Goal: Transaction & Acquisition: Purchase product/service

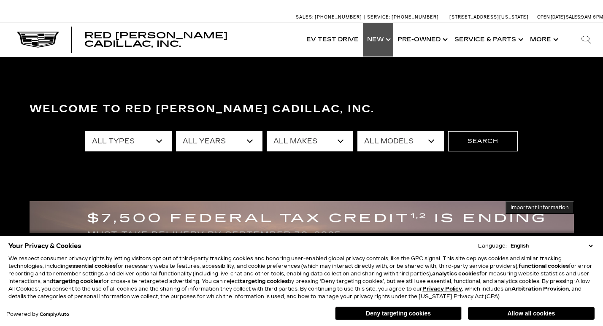
click at [375, 43] on link "Show New" at bounding box center [378, 40] width 30 height 34
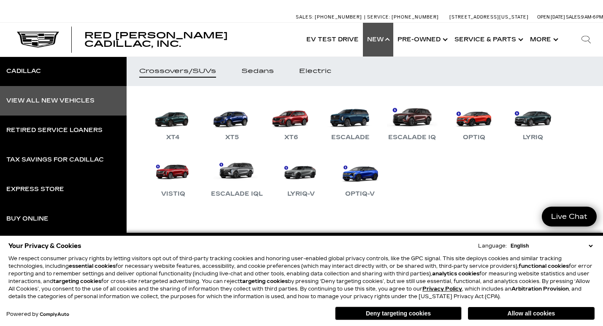
click at [79, 102] on div "View All New Vehicles" at bounding box center [50, 101] width 88 height 6
click at [82, 101] on div "View All New Vehicles" at bounding box center [50, 101] width 88 height 6
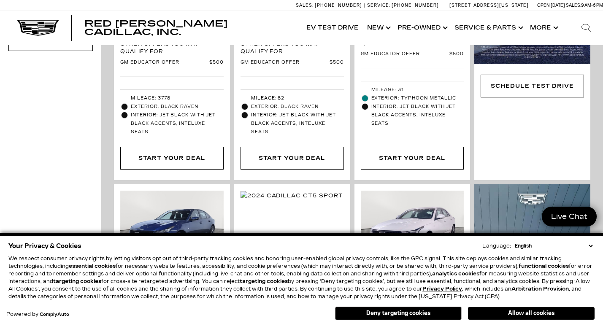
scroll to position [359, 0]
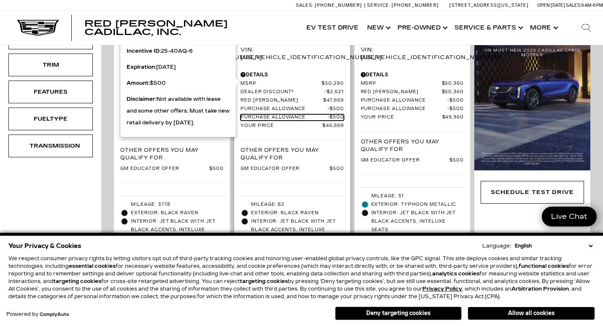
click at [307, 114] on span "Purchase Allowance" at bounding box center [283, 117] width 87 height 6
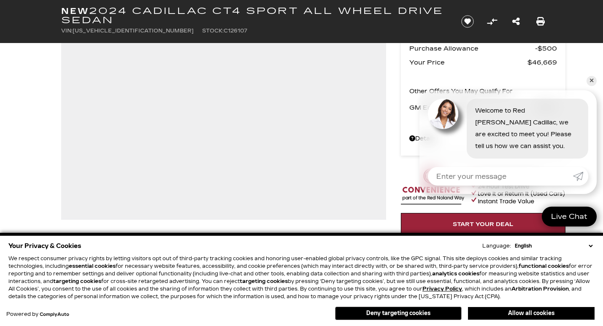
scroll to position [114, 0]
click at [588, 82] on link "✕" at bounding box center [591, 81] width 10 height 10
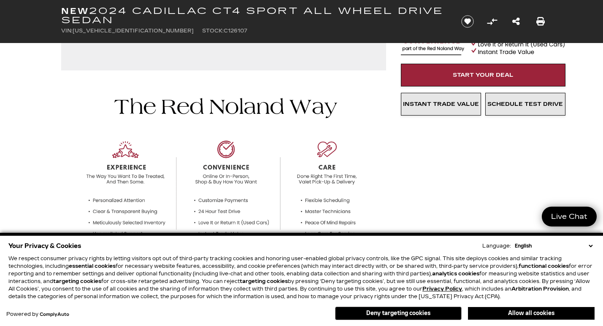
scroll to position [228, 0]
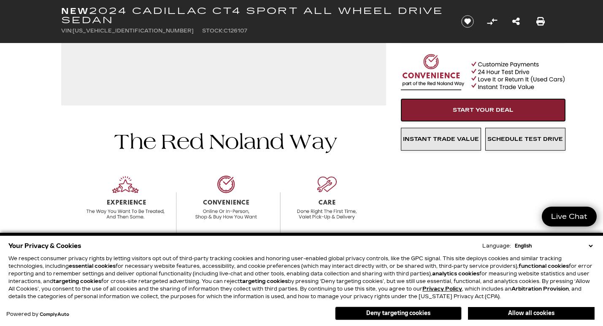
click at [506, 112] on span "Start Your Deal" at bounding box center [483, 110] width 61 height 7
